Goal: Task Accomplishment & Management: Complete application form

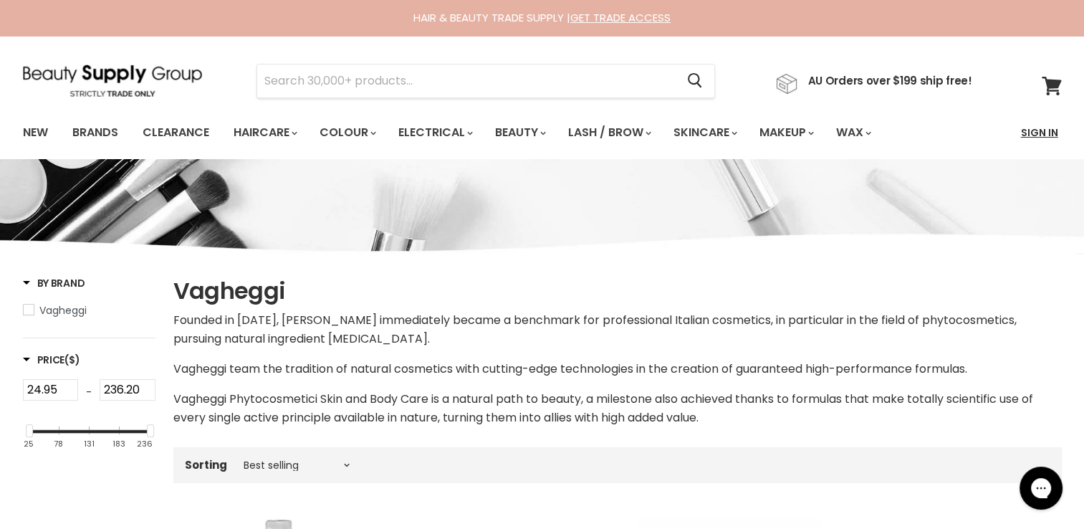
click at [1049, 133] on link "Sign In" at bounding box center [1040, 133] width 54 height 30
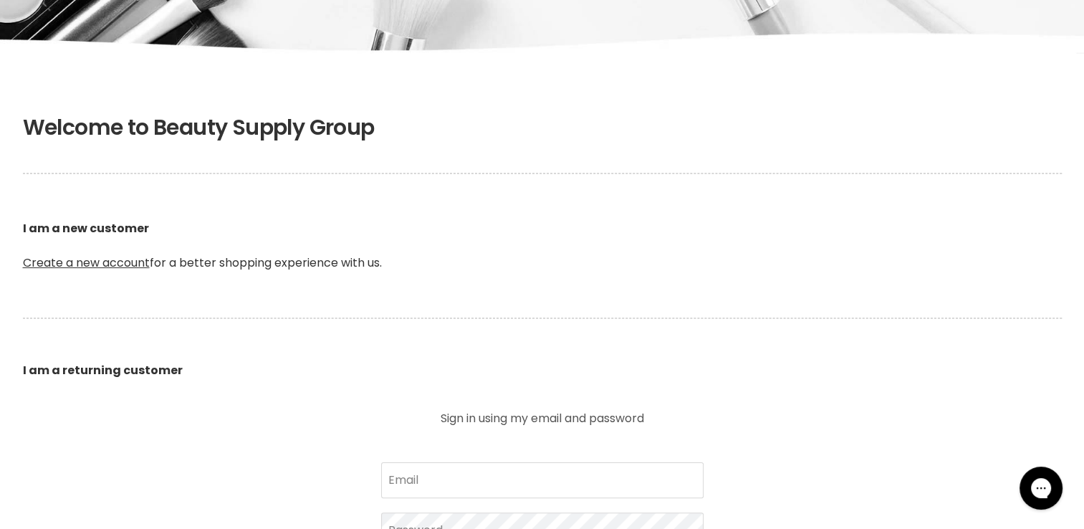
scroll to position [215, 0]
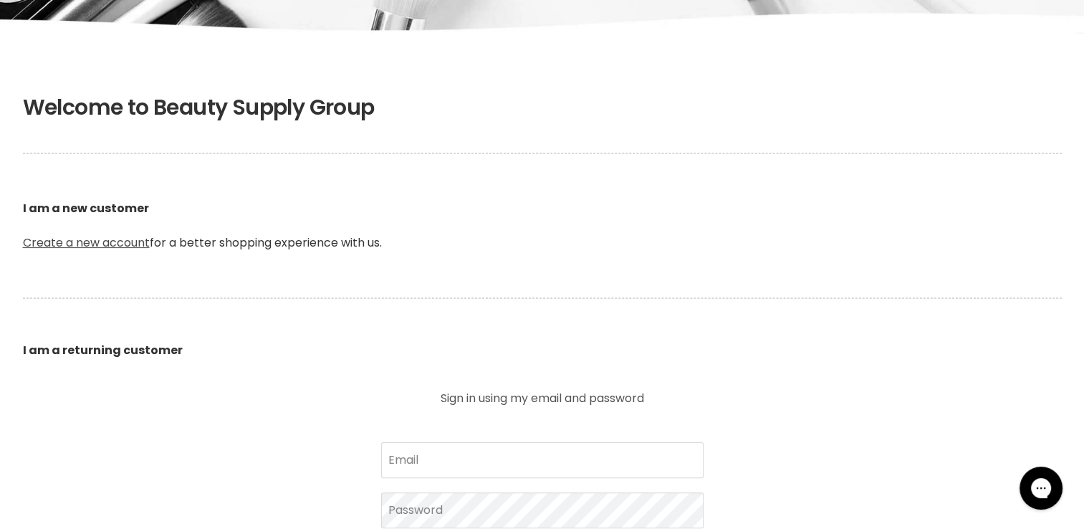
click at [59, 240] on link "Create a new account" at bounding box center [86, 242] width 127 height 16
